Goal: Go to known website: Access a specific website the user already knows

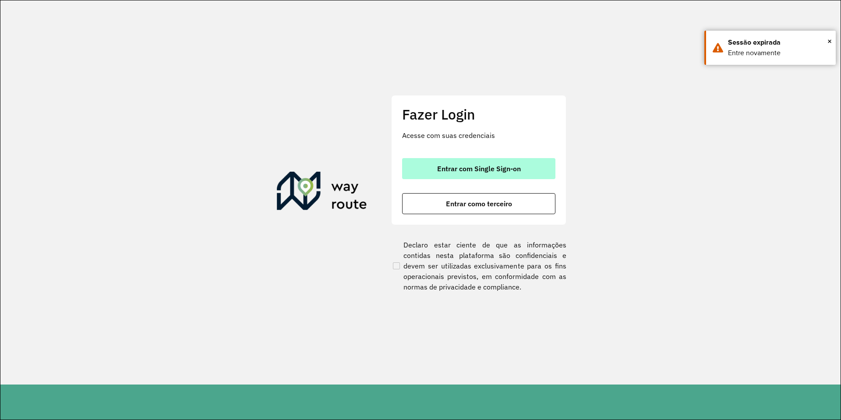
click at [432, 167] on button "Entrar com Single Sign-on" at bounding box center [478, 168] width 153 height 21
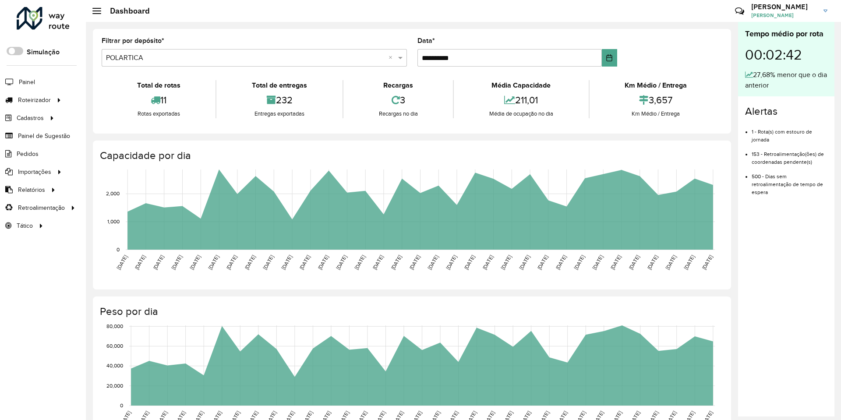
click at [71, 269] on div "Roteirizador AmbevTech Simulação Painel Roteirizador Entregas Vendas Cadastros …" at bounding box center [43, 210] width 86 height 420
